Goal: Information Seeking & Learning: Learn about a topic

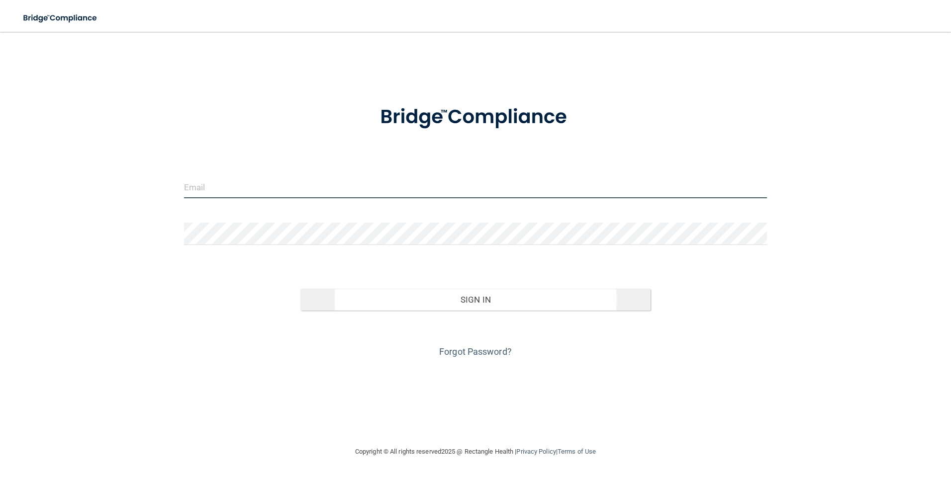
type input "[EMAIL_ADDRESS][DOMAIN_NAME]"
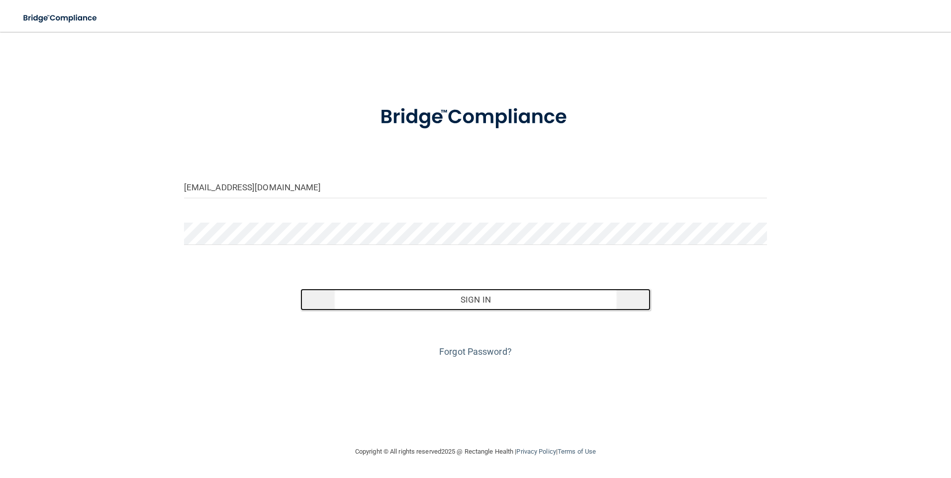
click at [423, 302] on button "Sign In" at bounding box center [475, 300] width 350 height 22
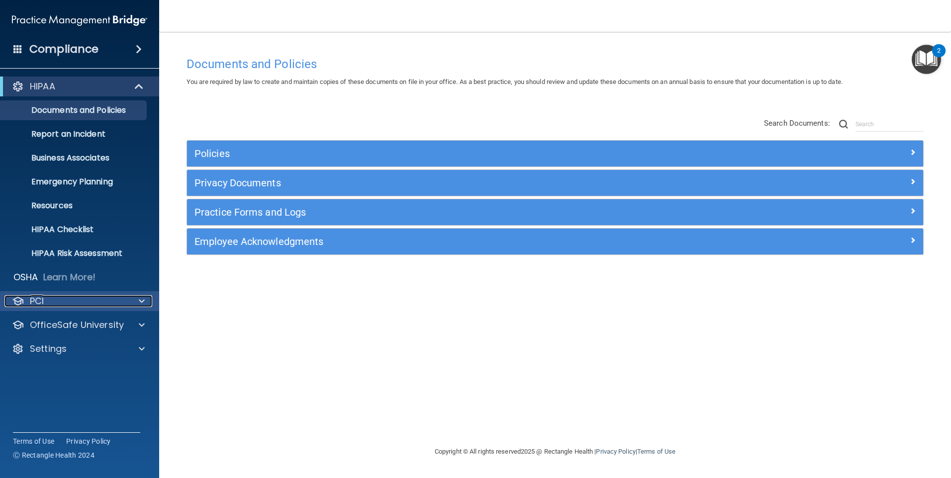
click at [40, 298] on p "PCI" at bounding box center [37, 301] width 14 height 12
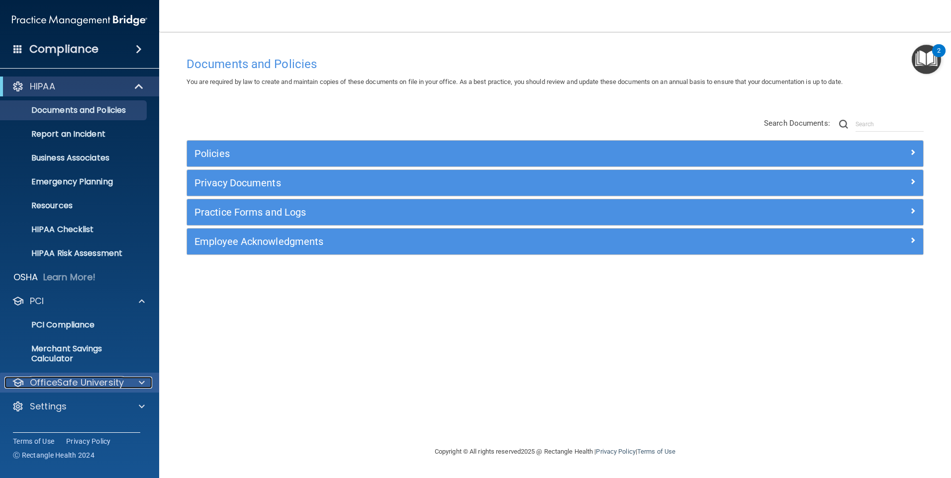
click at [59, 383] on p "OfficeSafe University" at bounding box center [77, 383] width 94 height 12
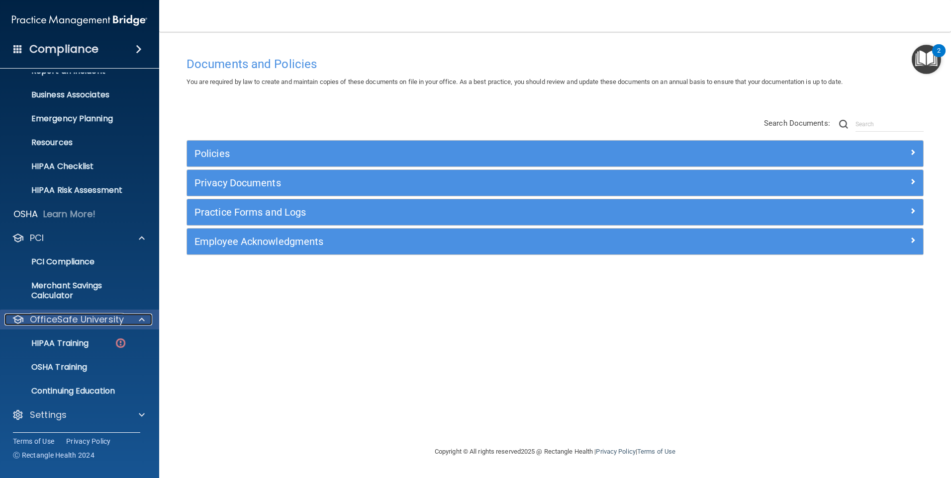
scroll to position [64, 0]
click at [91, 345] on div "HIPAA Training" at bounding box center [74, 343] width 136 height 10
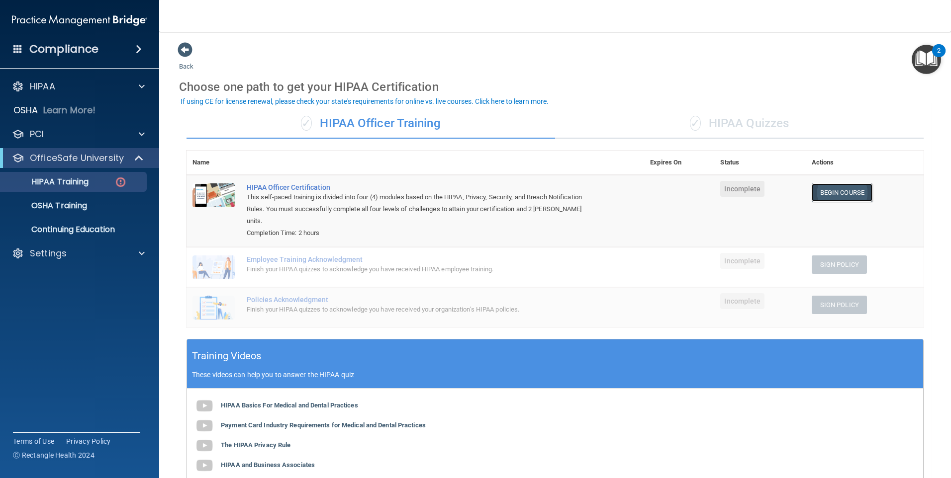
click at [832, 196] on link "Begin Course" at bounding box center [842, 193] width 61 height 18
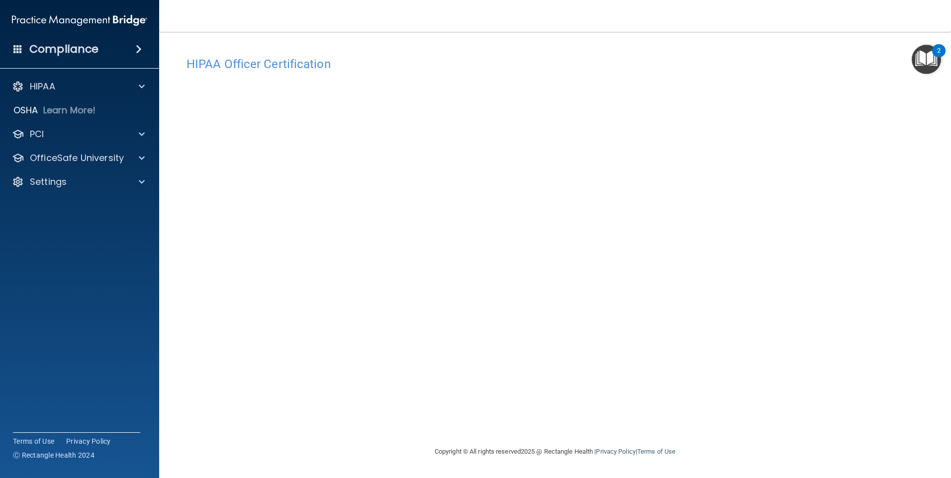
click at [694, 465] on div "Copyright © All rights reserved 2025 @ Rectangle Health | Privacy Policy | Term…" at bounding box center [554, 452] width 363 height 32
click at [522, 434] on div "HIPAA Officer Certification This course doesn’t expire until . Are you sure you…" at bounding box center [555, 249] width 752 height 394
click at [611, 429] on div "HIPAA Officer Certification This course doesn’t expire until . Are you sure you…" at bounding box center [555, 249] width 752 height 394
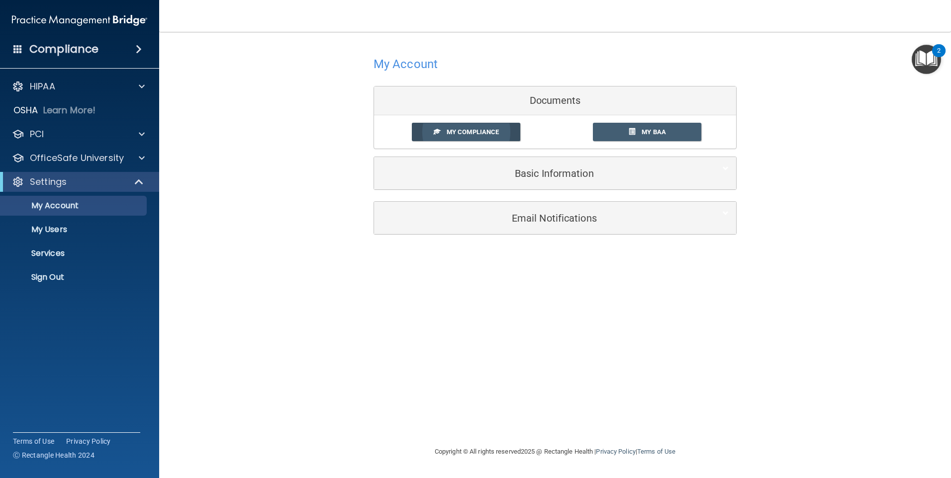
click at [496, 133] on span "My Compliance" at bounding box center [473, 131] width 52 height 7
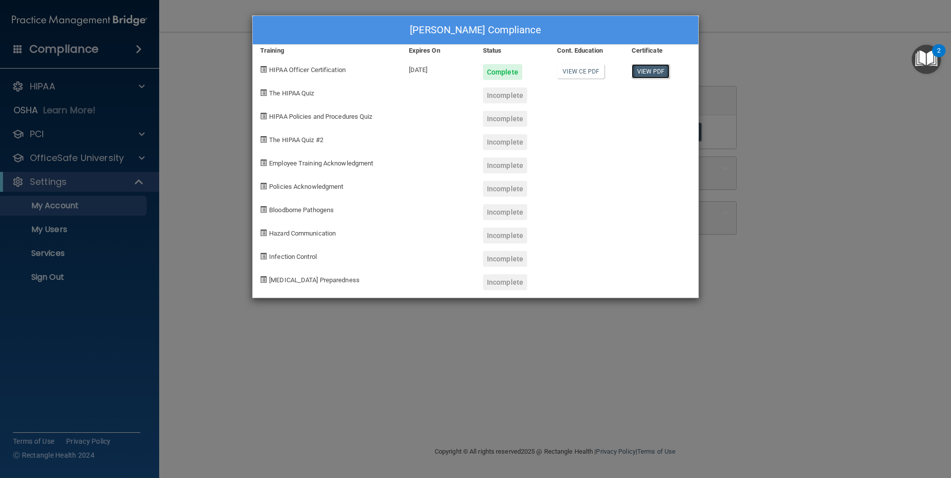
click at [647, 72] on link "View PDF" at bounding box center [651, 71] width 38 height 14
click at [500, 97] on div "Incomplete" at bounding box center [505, 96] width 44 height 16
click at [306, 96] on span "The HIPAA Quiz" at bounding box center [291, 93] width 45 height 7
click at [265, 91] on span at bounding box center [263, 93] width 6 height 6
click at [273, 116] on span "HIPAA Policies and Procedures Quiz" at bounding box center [320, 116] width 103 height 7
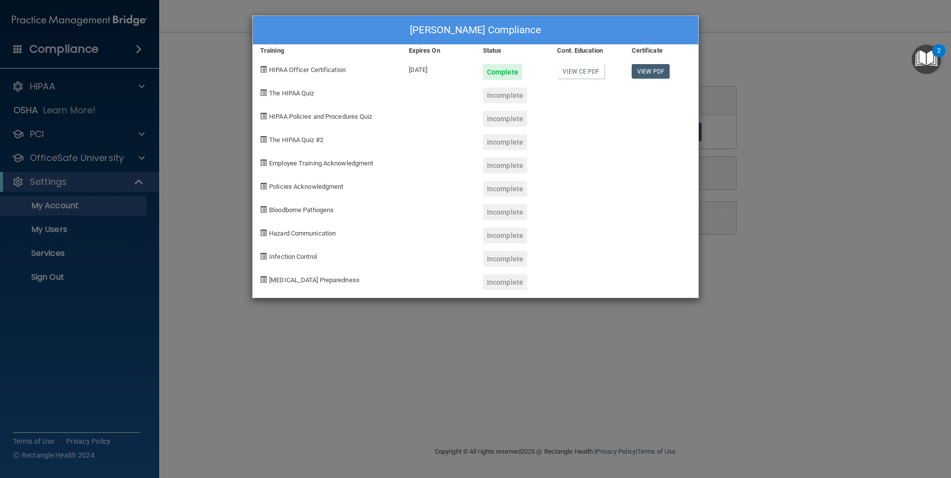
click at [928, 58] on img "Open Resource Center, 2 new notifications" at bounding box center [926, 59] width 29 height 29
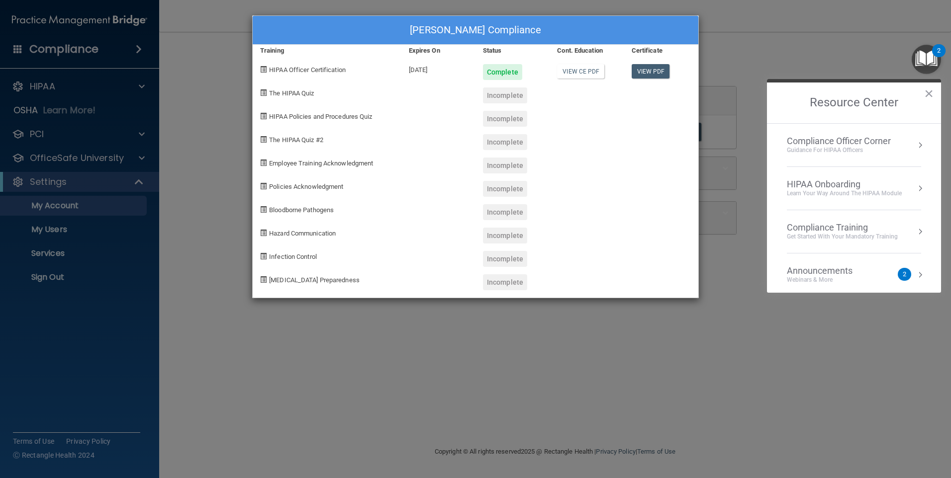
click at [898, 271] on div "2" at bounding box center [904, 274] width 13 height 13
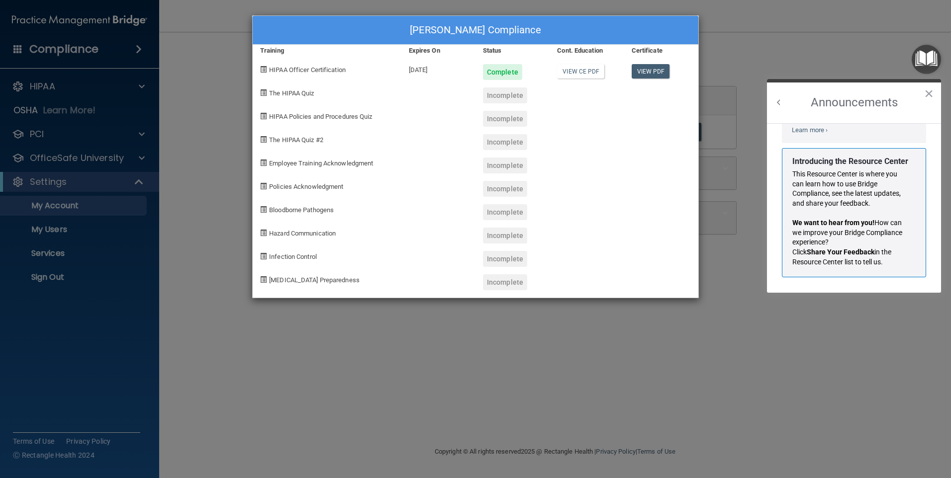
scroll to position [175, 0]
click at [842, 327] on div "Lisa Thompson's Compliance Training Expires On Status Cont. Education Certifica…" at bounding box center [475, 239] width 951 height 478
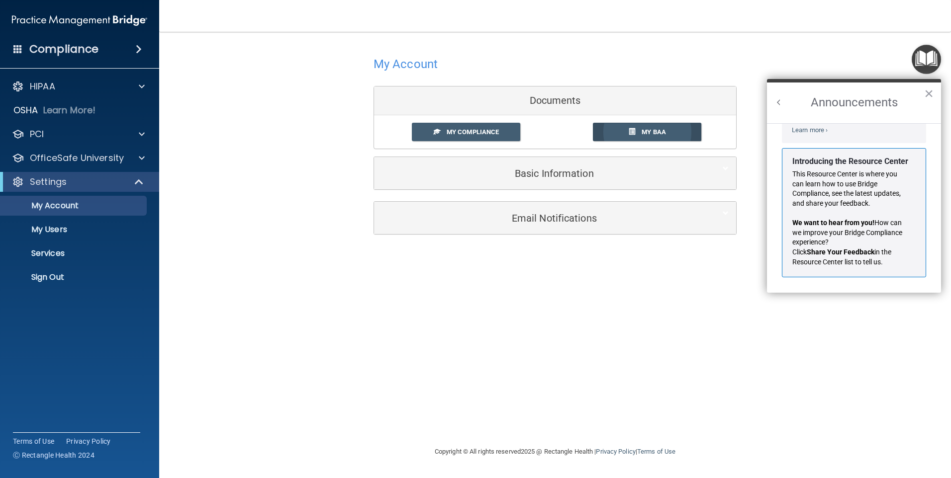
click at [658, 132] on span "My BAA" at bounding box center [654, 131] width 24 height 7
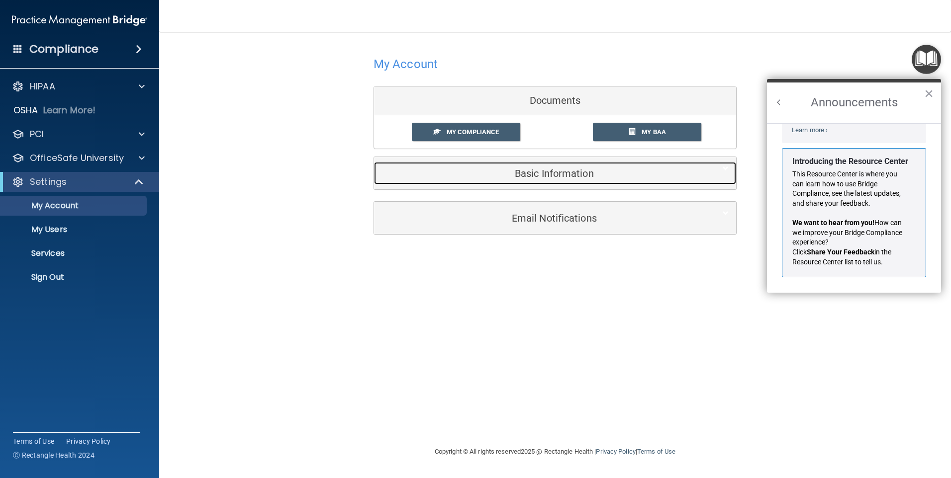
click at [539, 178] on h5 "Basic Information" at bounding box center [539, 173] width 317 height 11
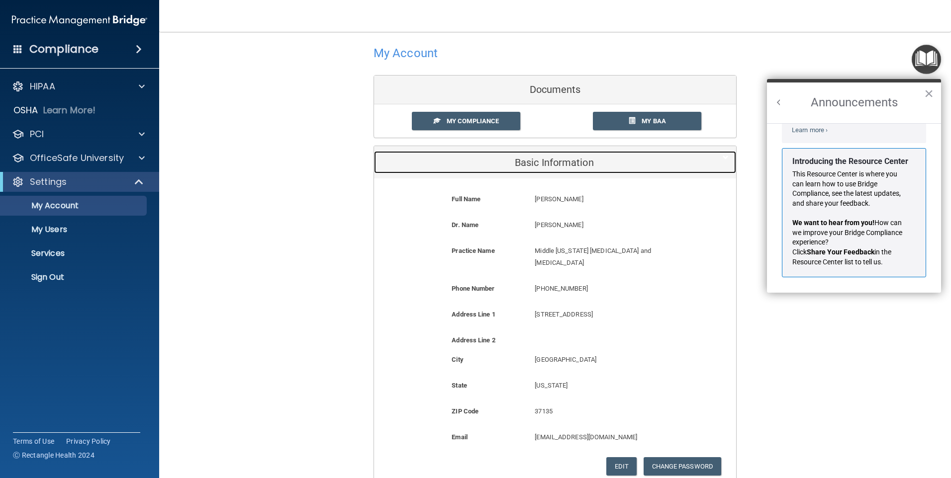
scroll to position [0, 0]
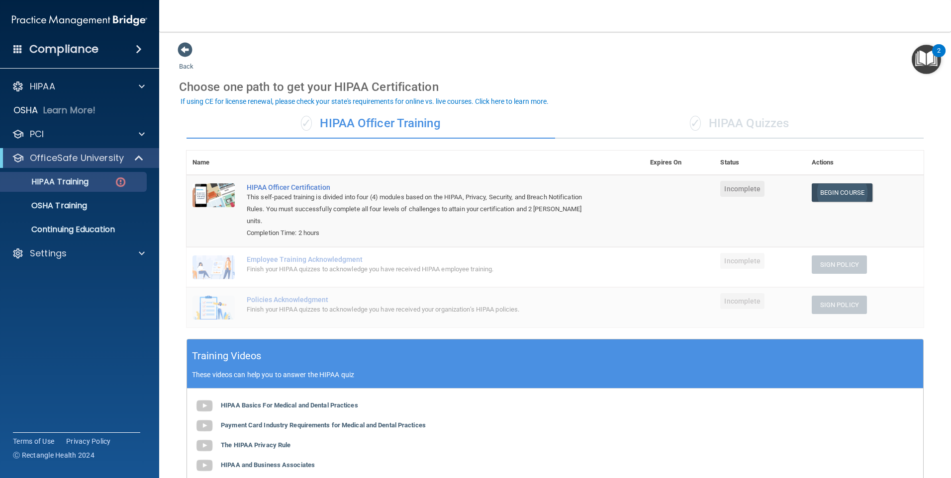
click at [835, 193] on link "Begin Course" at bounding box center [842, 193] width 61 height 18
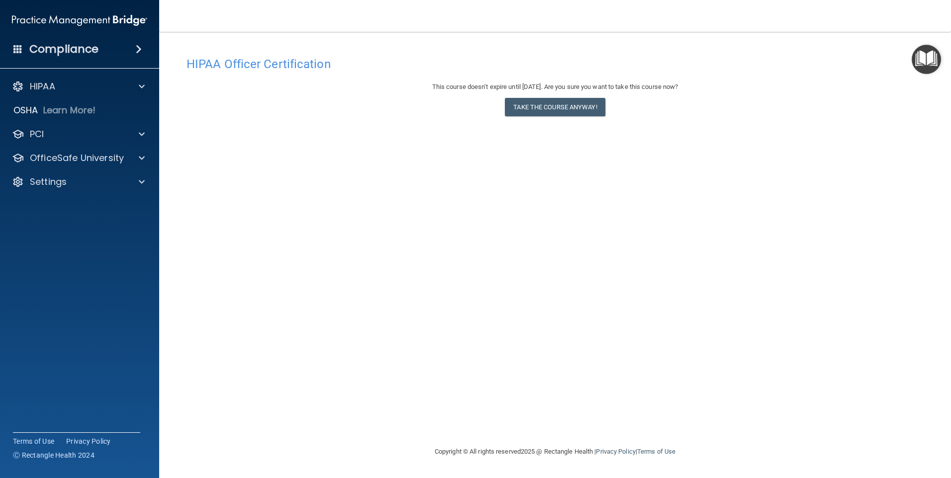
click at [63, 51] on h4 "Compliance" at bounding box center [63, 49] width 69 height 14
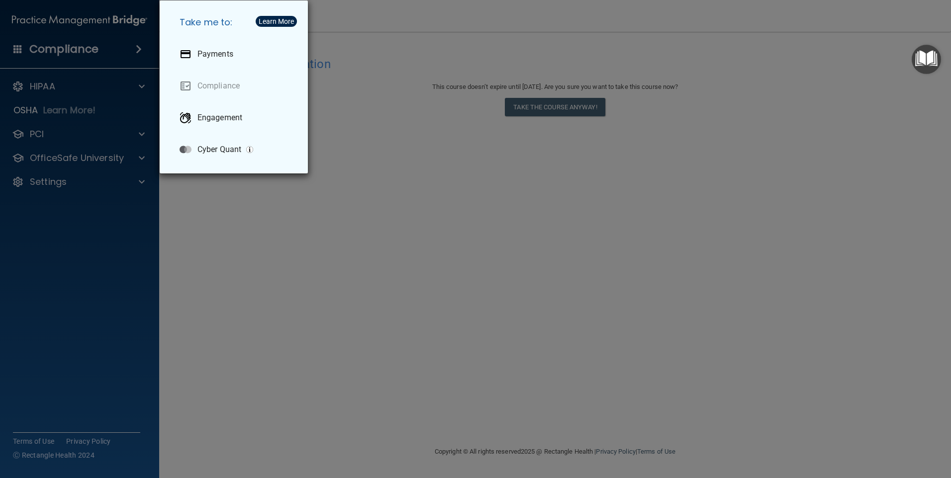
click at [418, 195] on div "Take me to: Payments Compliance Engagement Cyber Quant" at bounding box center [475, 239] width 951 height 478
